Goal: Check status: Check status

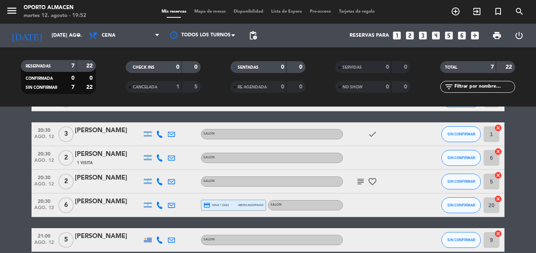
scroll to position [117, 0]
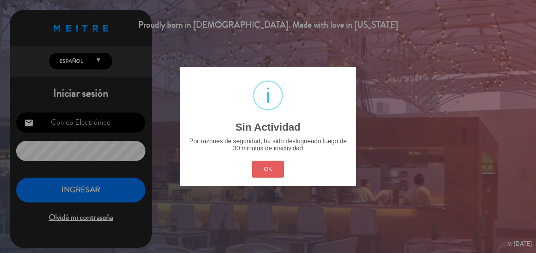
type input "[EMAIL_ADDRESS][DOMAIN_NAME]"
click at [270, 166] on button "OK" at bounding box center [268, 168] width 32 height 17
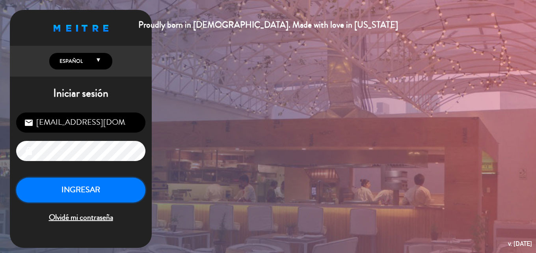
click at [53, 191] on button "INGRESAR" at bounding box center [80, 189] width 129 height 25
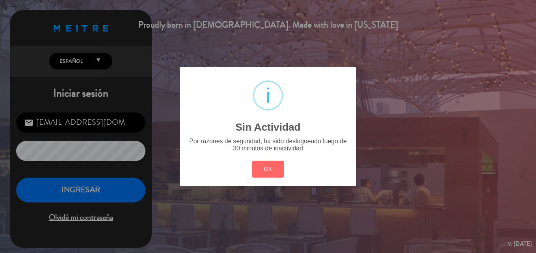
click at [259, 155] on div "? ! i Sin Actividad × Por razones de seguridad, ha sido deslogueado luego de 30…" at bounding box center [268, 126] width 177 height 119
drag, startPoint x: 264, startPoint y: 169, endPoint x: 161, endPoint y: 177, distance: 103.3
click at [264, 169] on button "OK" at bounding box center [268, 168] width 32 height 17
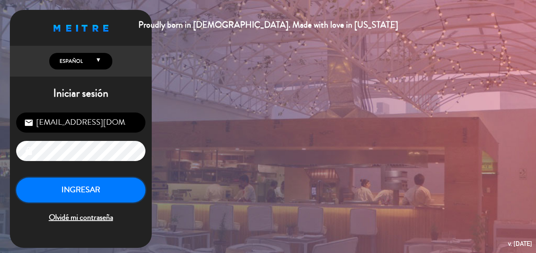
click at [115, 190] on button "INGRESAR" at bounding box center [80, 189] width 129 height 25
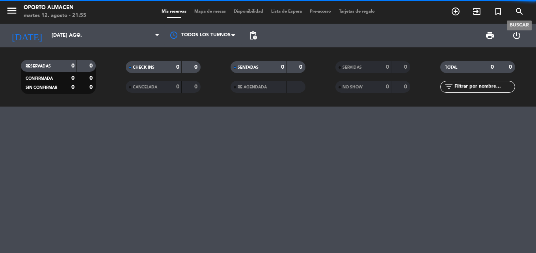
click at [517, 13] on icon "search" at bounding box center [519, 11] width 9 height 9
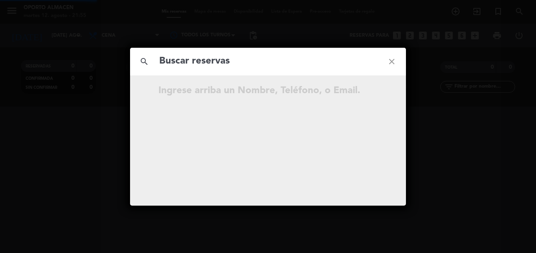
click at [310, 56] on input "text" at bounding box center [268, 61] width 219 height 16
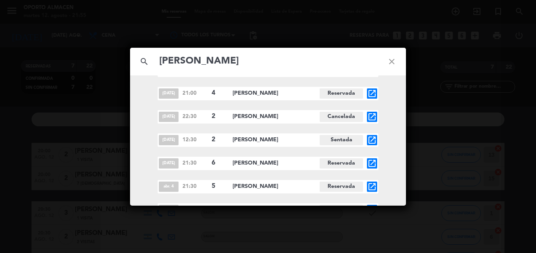
scroll to position [1382, 0]
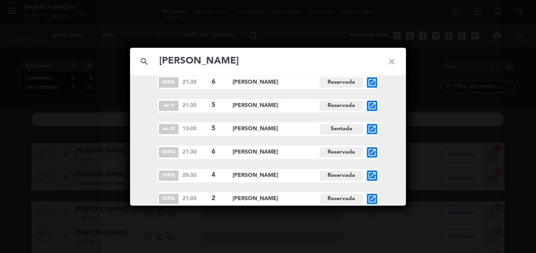
type input "[PERSON_NAME]"
click at [266, 150] on span "[PERSON_NAME]" at bounding box center [276, 151] width 87 height 9
click at [173, 154] on span "[DATE]" at bounding box center [169, 152] width 20 height 10
click at [391, 60] on icon "close" at bounding box center [392, 61] width 28 height 28
click at [393, 59] on icon "close" at bounding box center [392, 61] width 28 height 28
